Goal: Task Accomplishment & Management: Complete application form

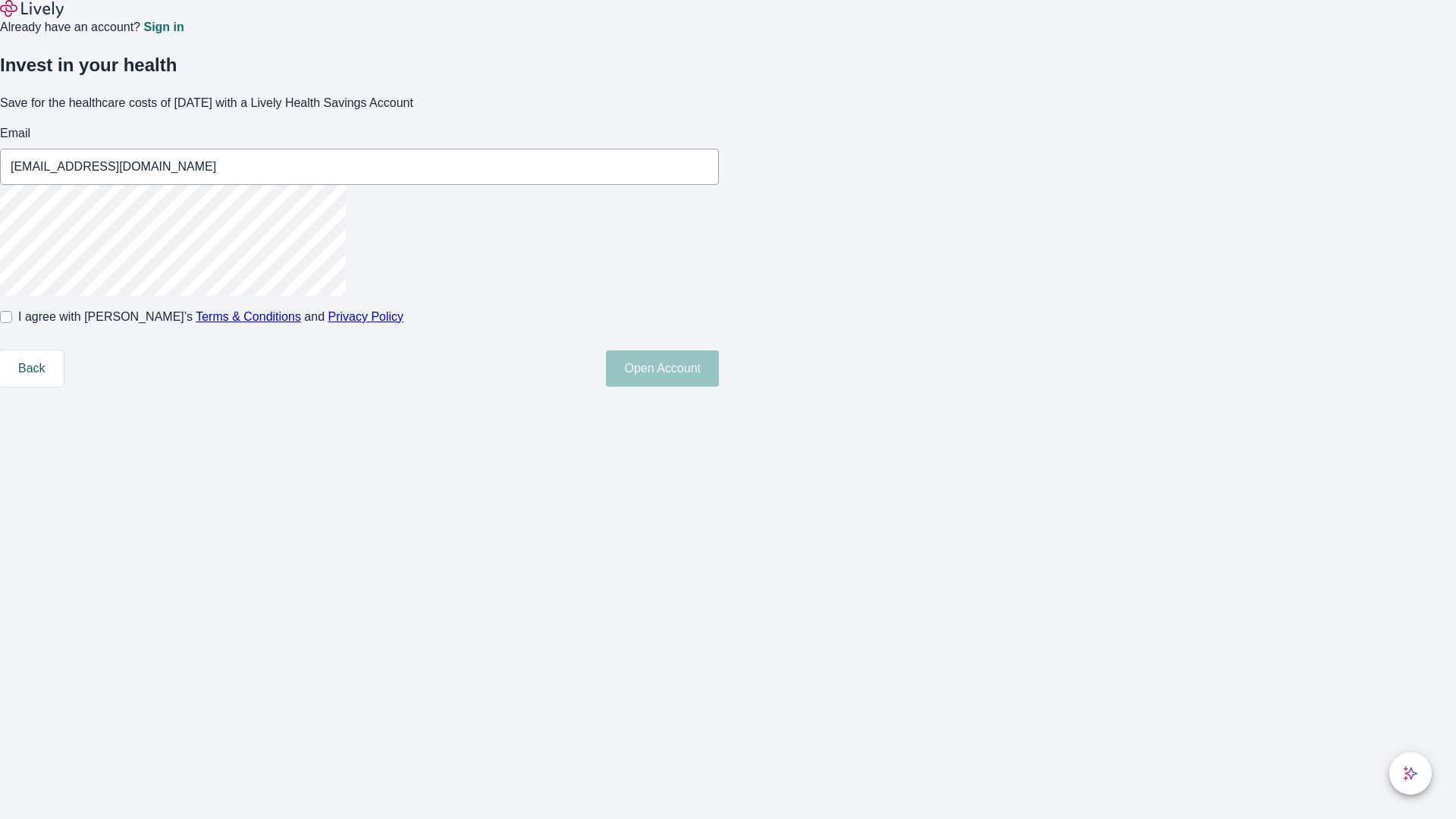
click at [12, 323] on input "I agree with Lively’s Terms & Conditions and Privacy Policy" at bounding box center [6, 317] width 12 height 12
checkbox input "true"
click at [719, 387] on button "Open Account" at bounding box center [662, 369] width 113 height 37
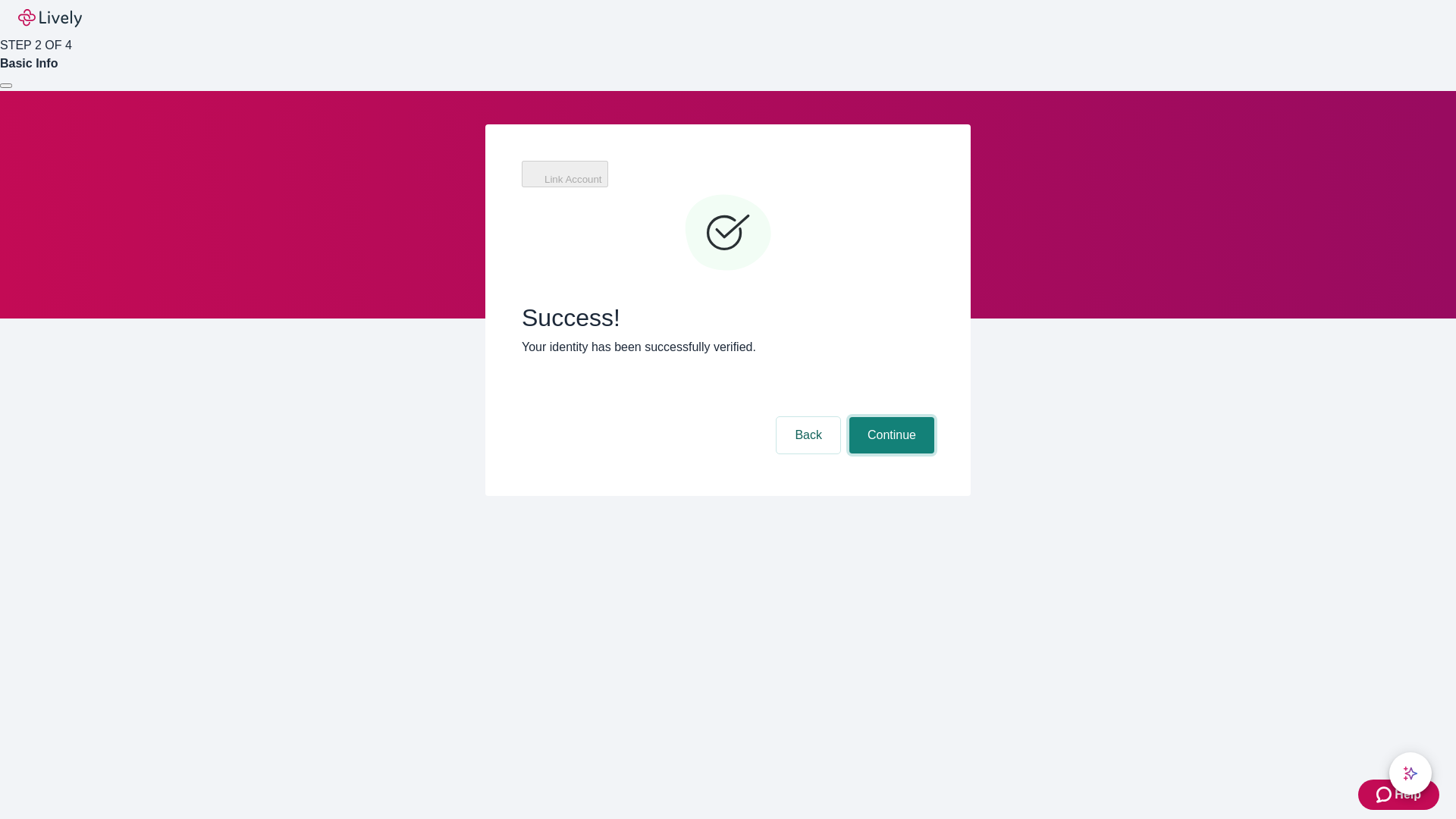
click at [890, 417] on button "Continue" at bounding box center [892, 435] width 85 height 37
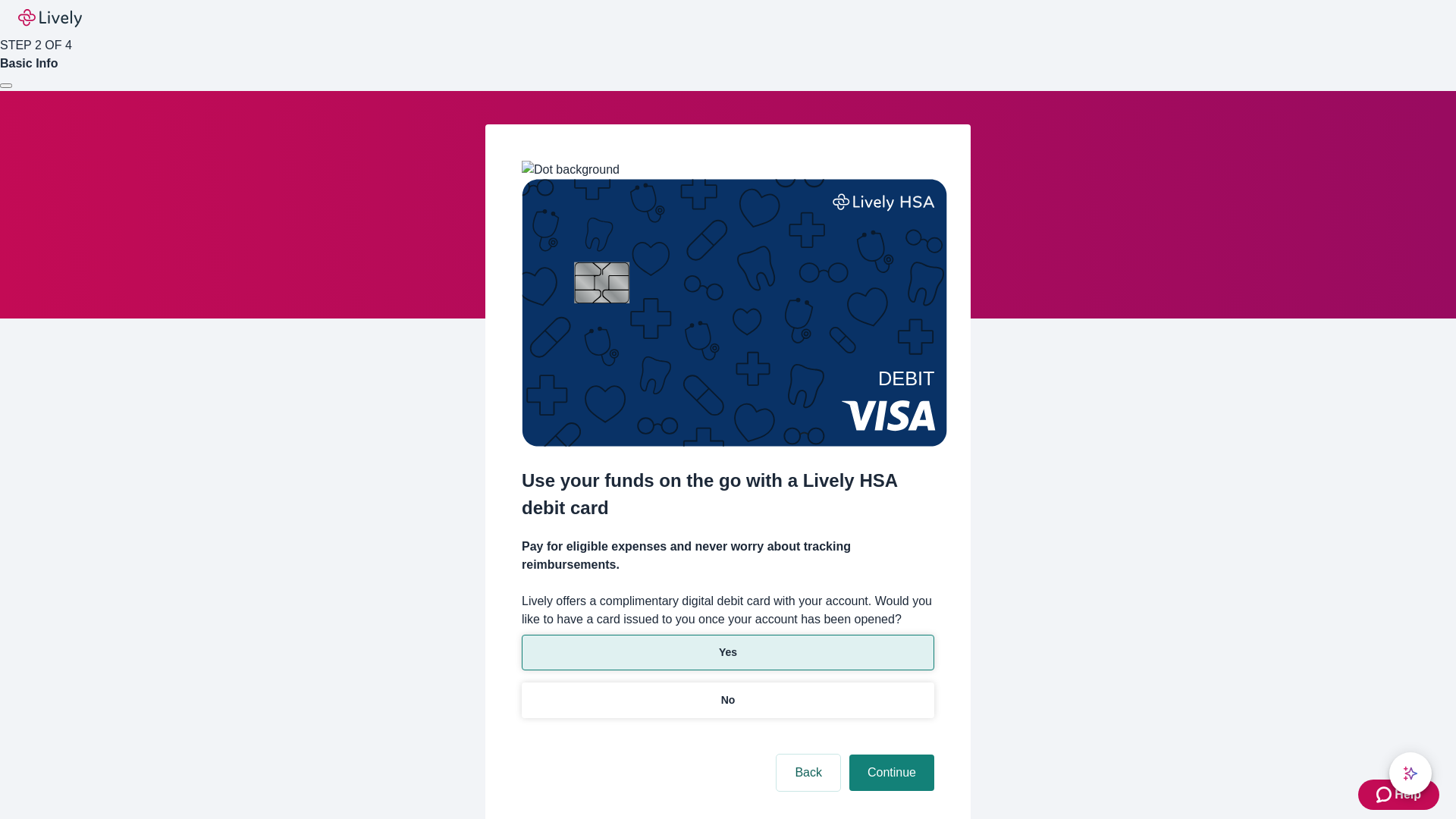
click at [728, 644] on p "Yes" at bounding box center [728, 652] width 18 height 16
click at [890, 755] on button "Continue" at bounding box center [892, 772] width 85 height 37
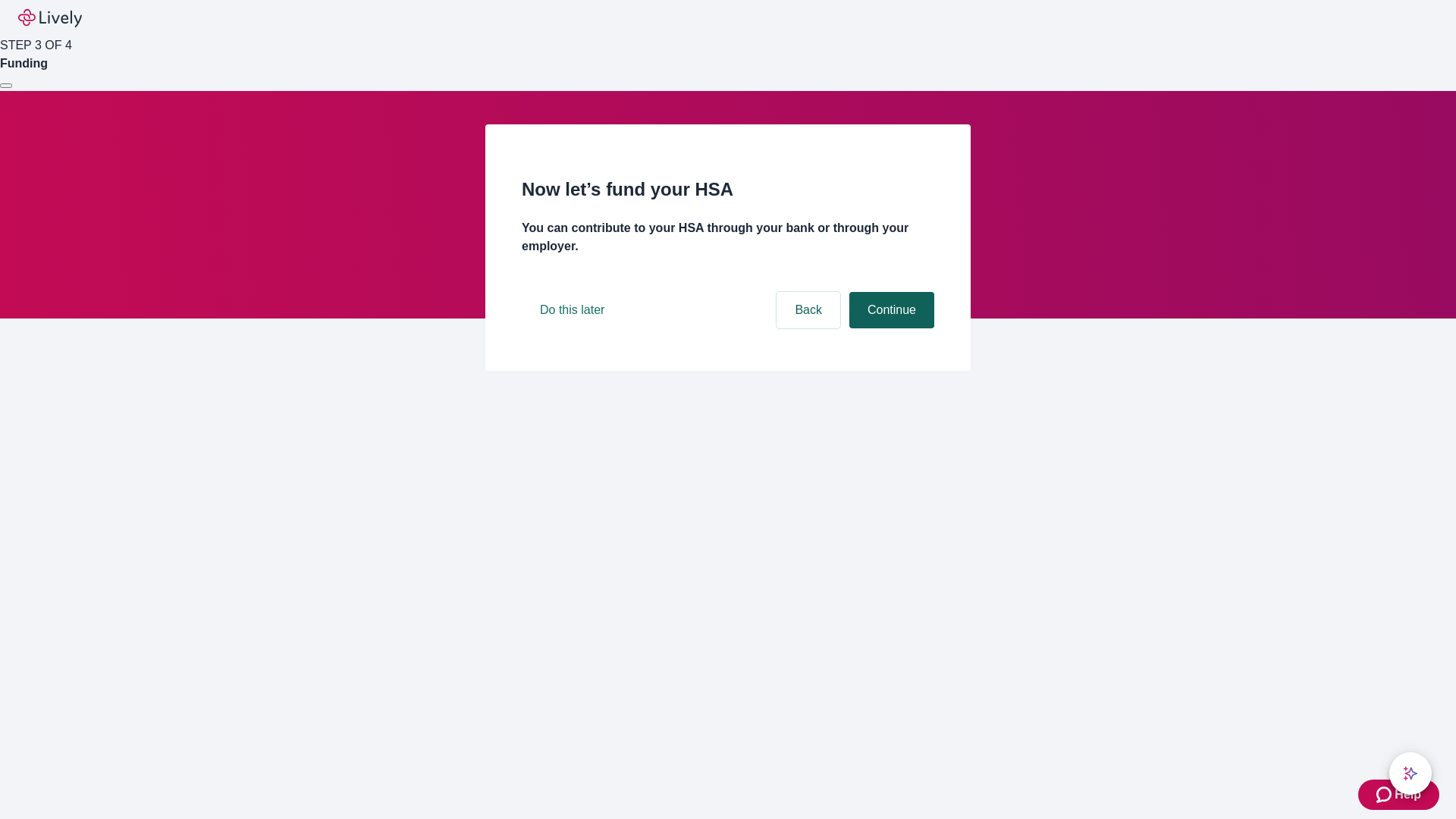
click at [890, 328] on button "Continue" at bounding box center [892, 310] width 85 height 37
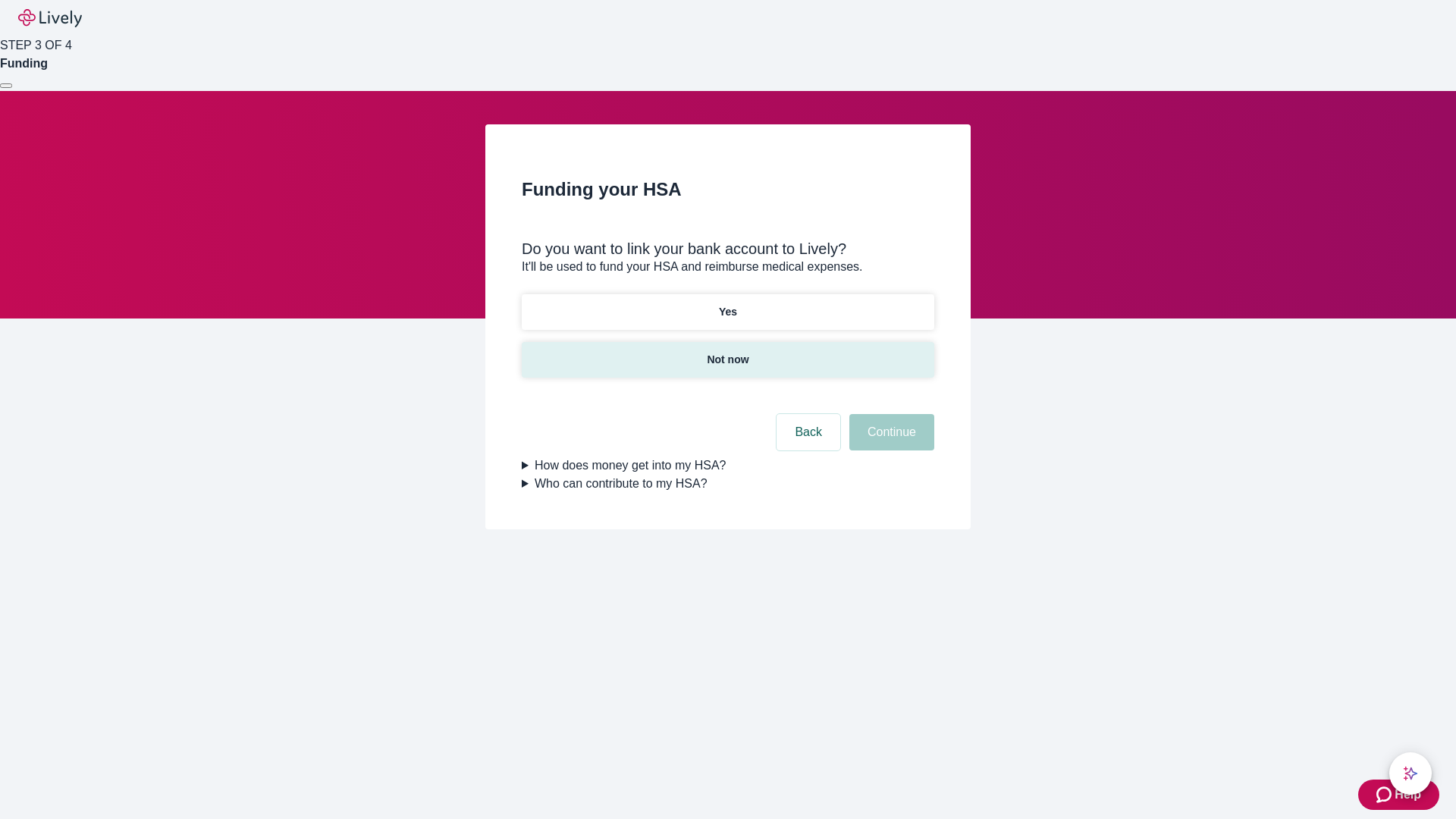
click at [728, 352] on p "Not now" at bounding box center [728, 360] width 42 height 16
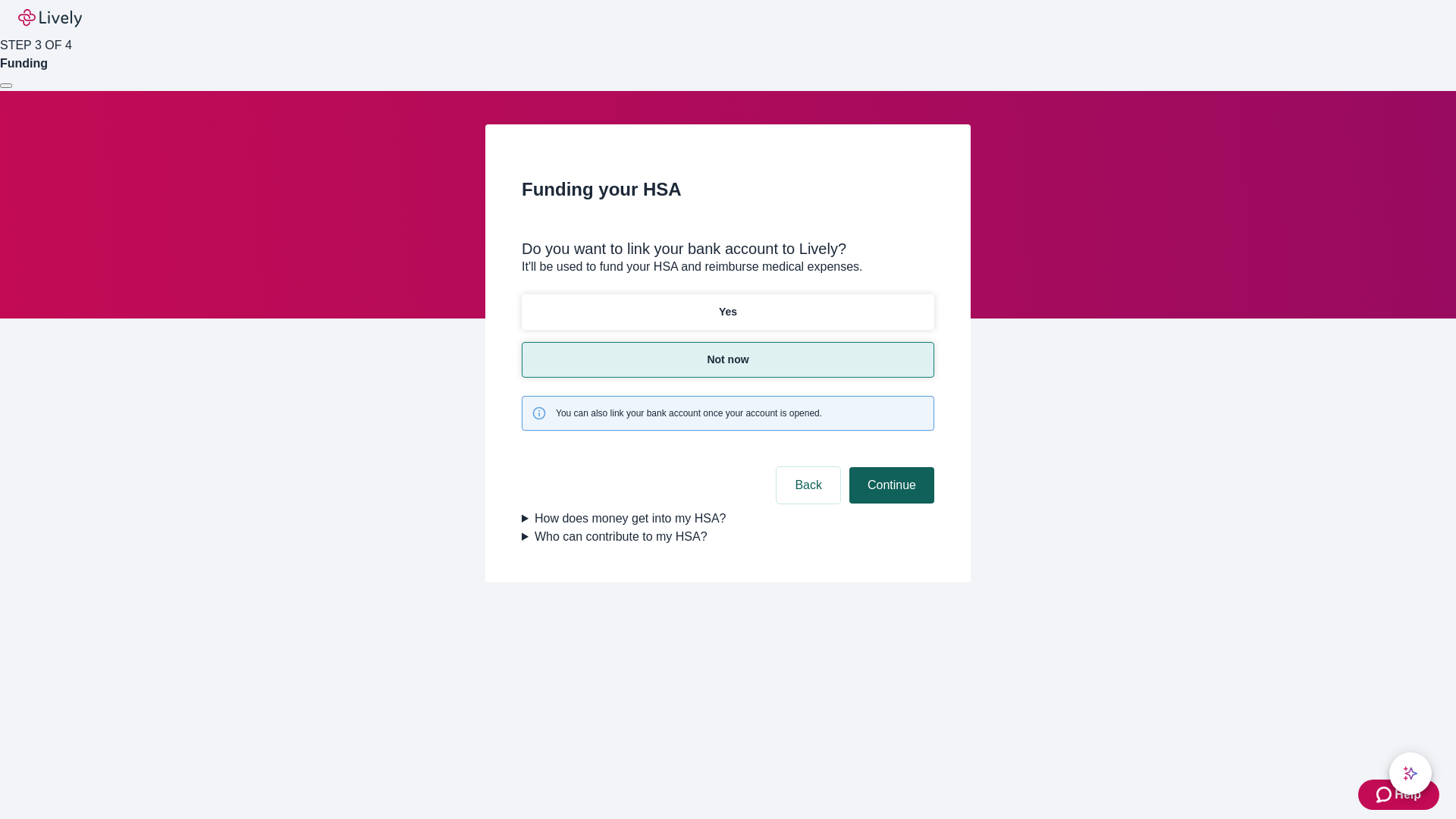
click at [890, 467] on button "Continue" at bounding box center [892, 485] width 85 height 37
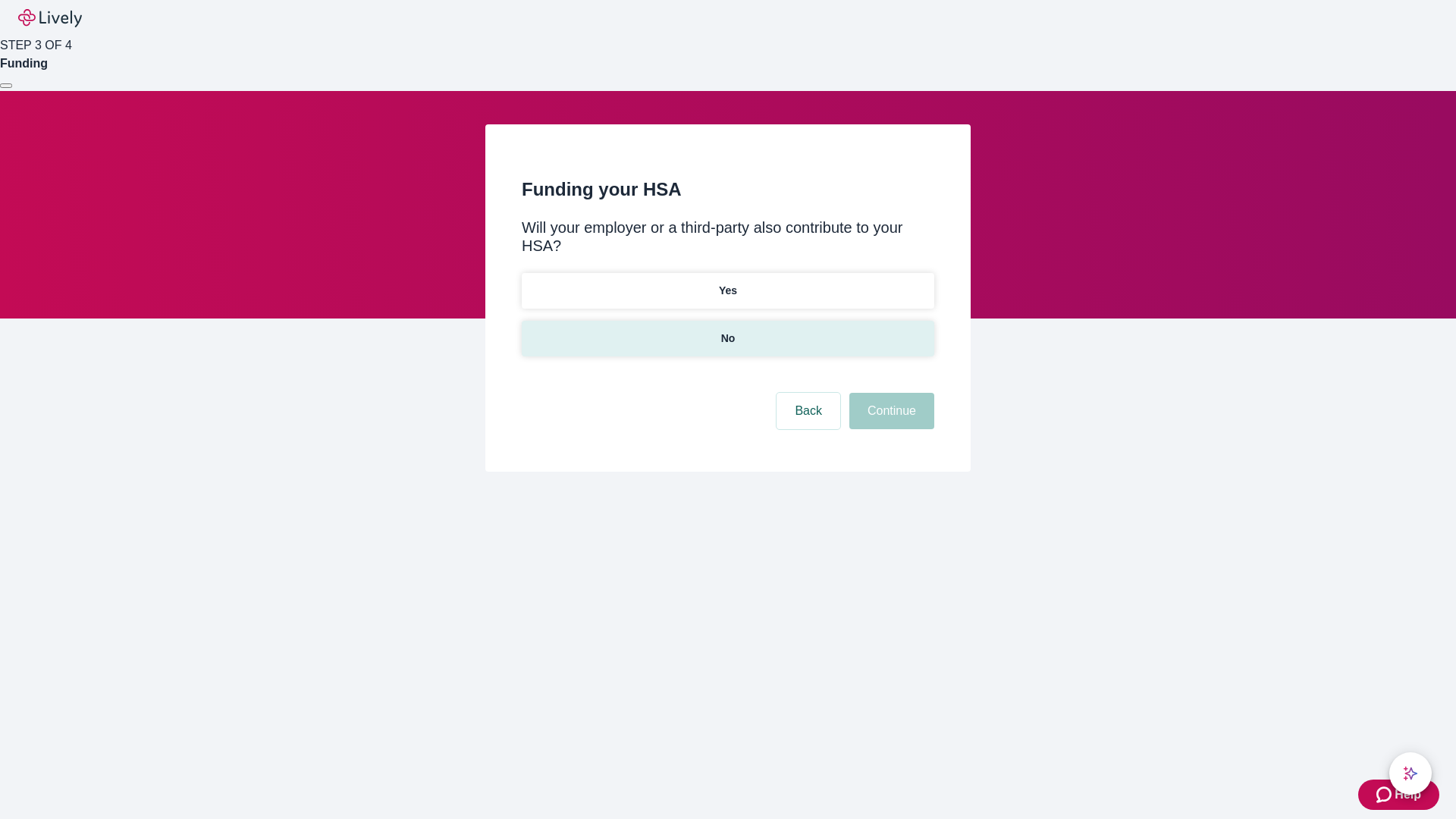
click at [728, 331] on p "No" at bounding box center [728, 339] width 15 height 16
click at [890, 393] on button "Continue" at bounding box center [892, 410] width 85 height 37
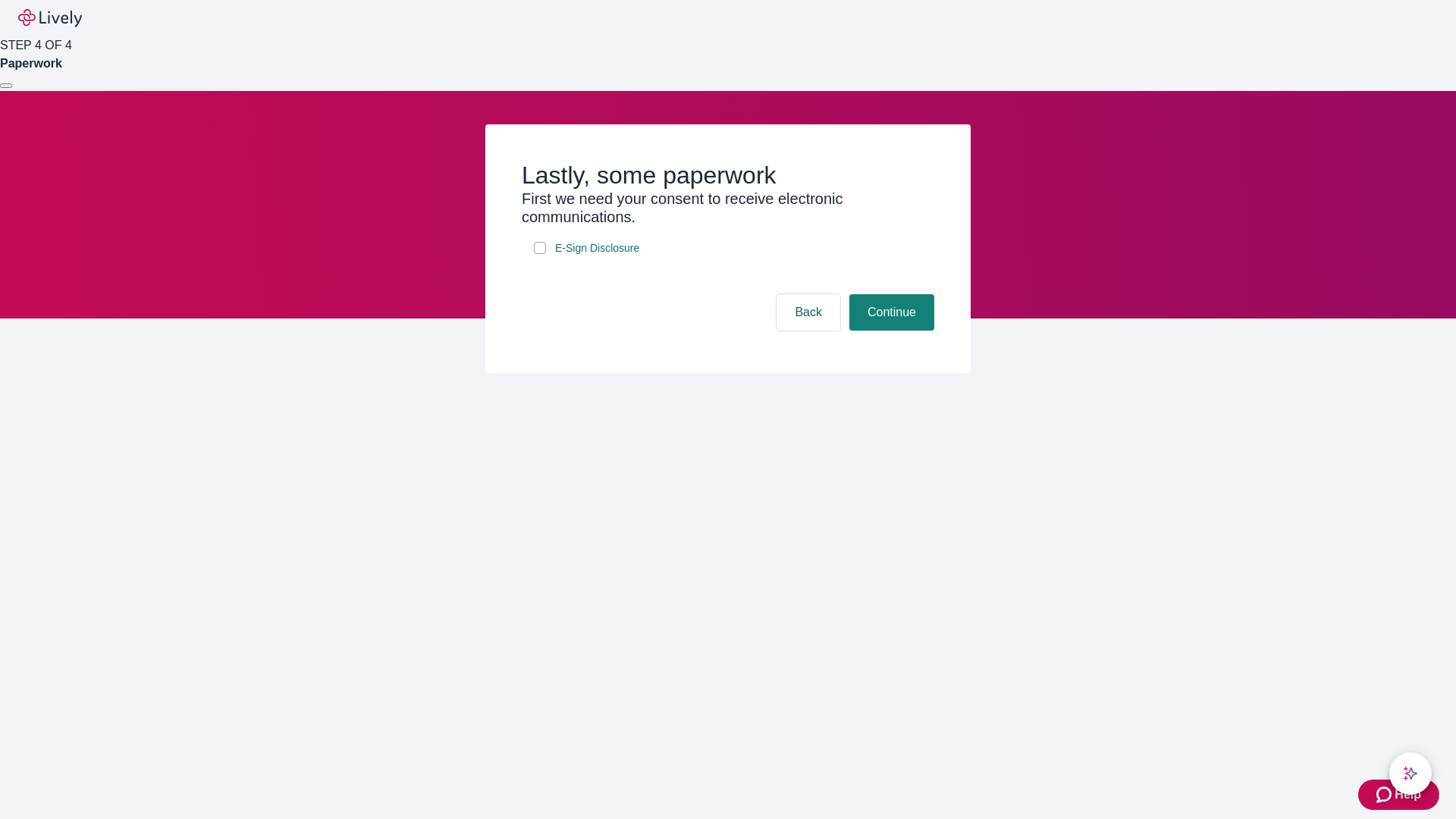
click at [540, 254] on input "E-Sign Disclosure" at bounding box center [540, 248] width 12 height 12
checkbox input "true"
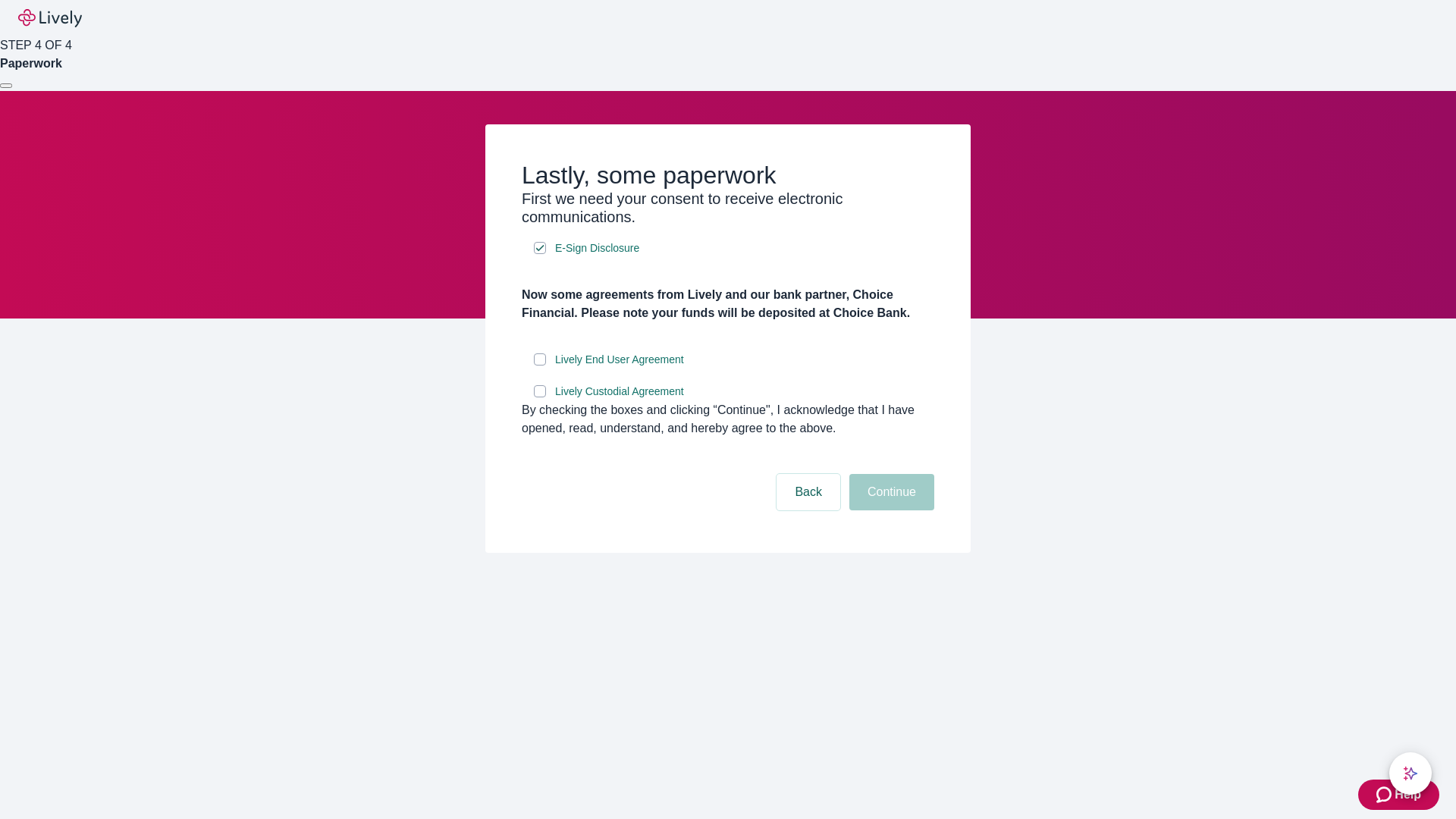
click at [540, 366] on input "Lively End User Agreement" at bounding box center [540, 360] width 12 height 12
checkbox input "true"
click at [540, 398] on input "Lively Custodial Agreement" at bounding box center [540, 392] width 12 height 12
checkbox input "true"
click at [890, 511] on button "Continue" at bounding box center [892, 492] width 85 height 37
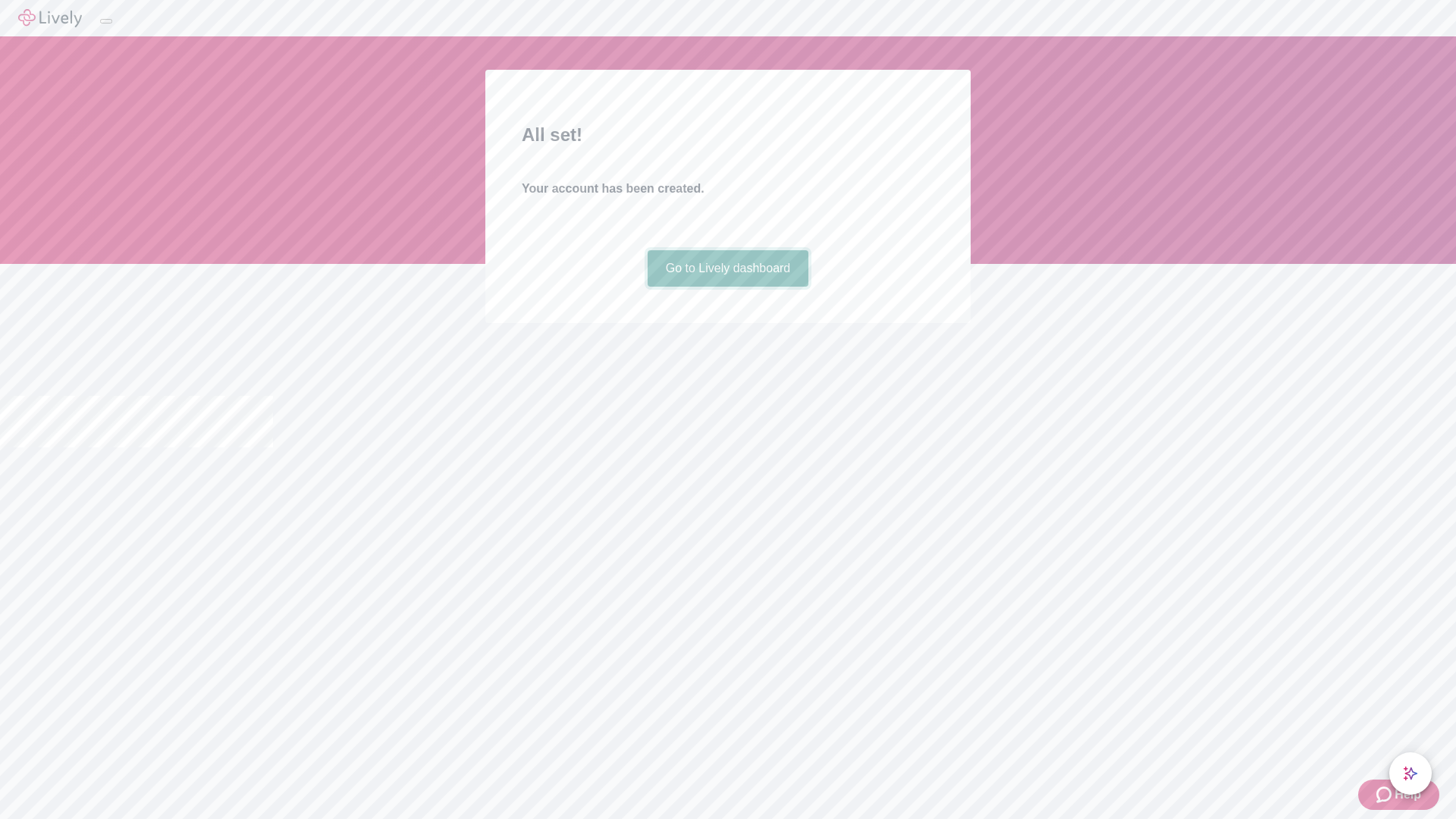
click at [728, 287] on link "Go to Lively dashboard" at bounding box center [728, 269] width 162 height 37
